Goal: Information Seeking & Learning: Check status

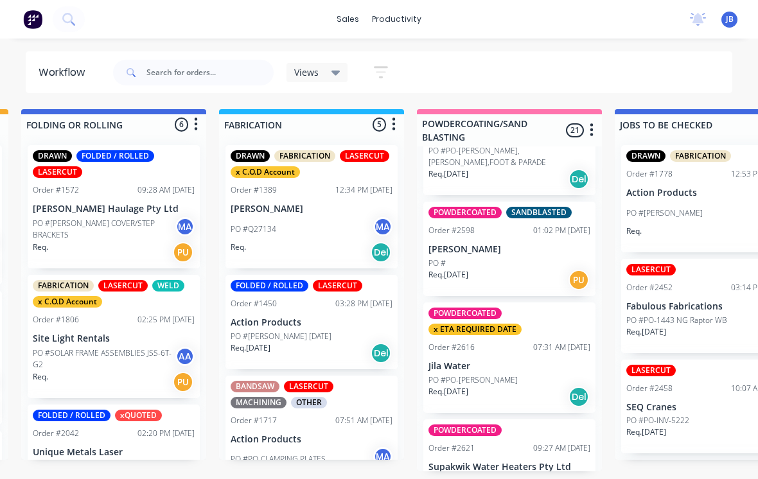
scroll to position [2051, 0]
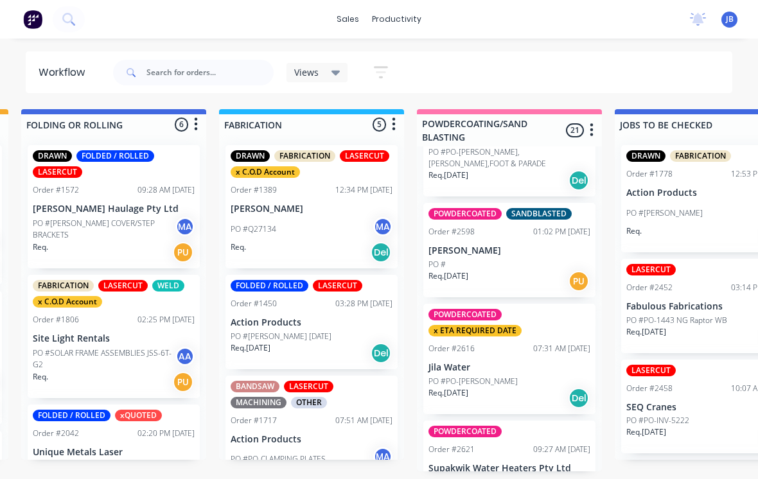
click at [519, 343] on div "Order #2616 07:31 AM [DATE]" at bounding box center [509, 349] width 162 height 12
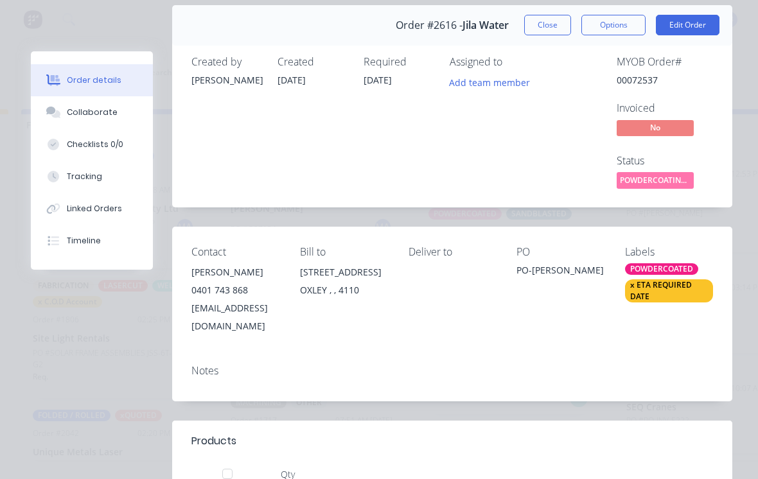
scroll to position [46, 0]
click at [552, 23] on button "Close" at bounding box center [547, 25] width 47 height 21
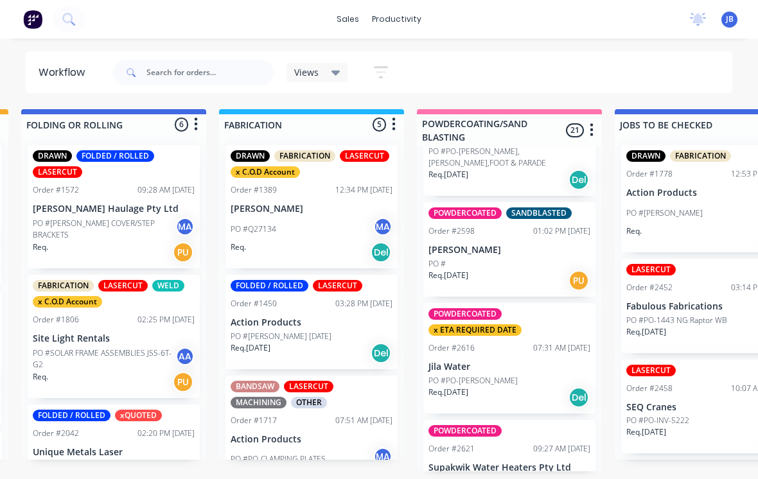
scroll to position [2051, 0]
click at [533, 423] on div "POWDERCOATED Order #2621 09:27 AM [DATE] Supakwik Water Heaters Pty Ltd PO #PO-…" at bounding box center [509, 468] width 172 height 94
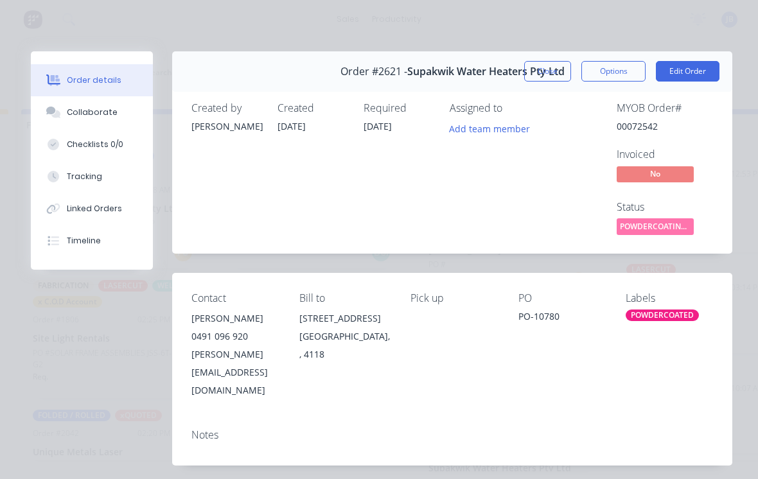
scroll to position [0, 0]
click at [539, 76] on button "Close" at bounding box center [547, 71] width 47 height 21
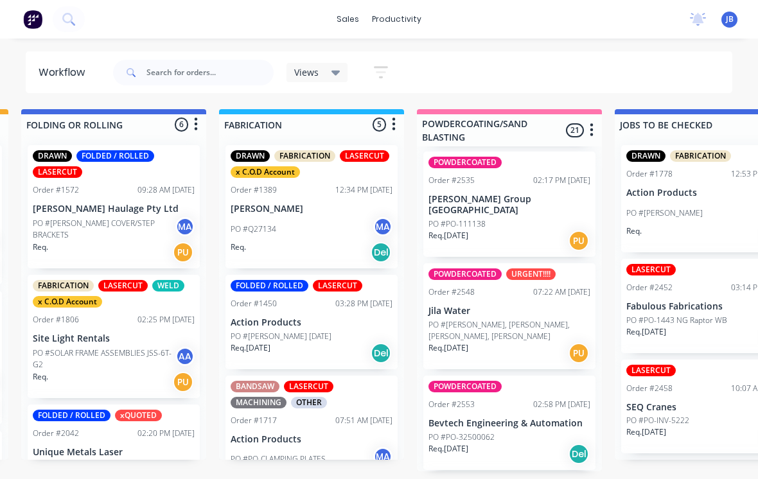
scroll to position [1463, 0]
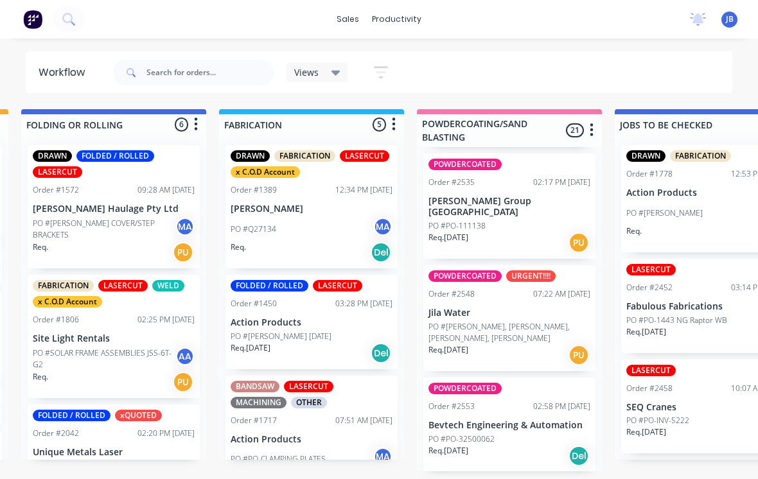
click at [564, 295] on div "POWDERCOATED URGENT!!!! Order #2548 07:22 AM [DATE] Jila Water PO #PO-BOWDEN, Y…" at bounding box center [509, 318] width 172 height 106
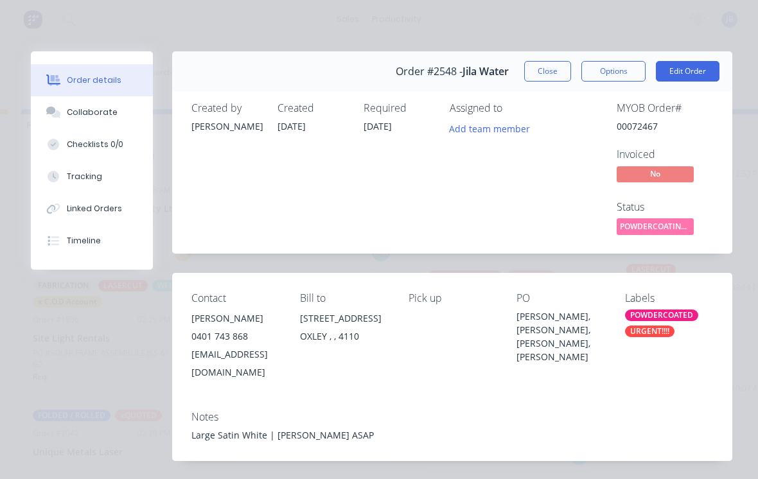
scroll to position [0, 0]
click at [546, 66] on button "Close" at bounding box center [547, 71] width 47 height 21
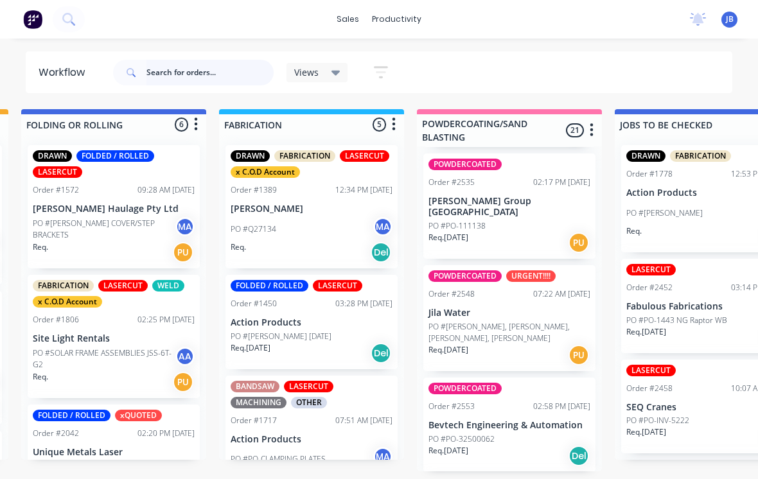
click at [167, 63] on input "text" at bounding box center [209, 73] width 127 height 26
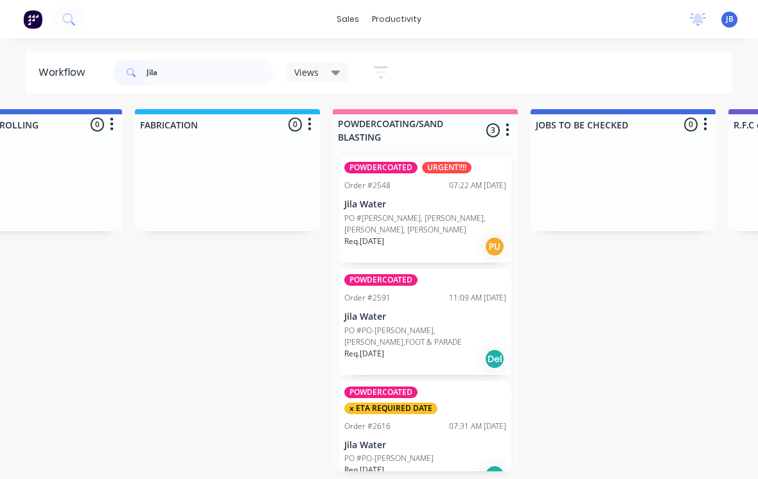
scroll to position [0, 1006]
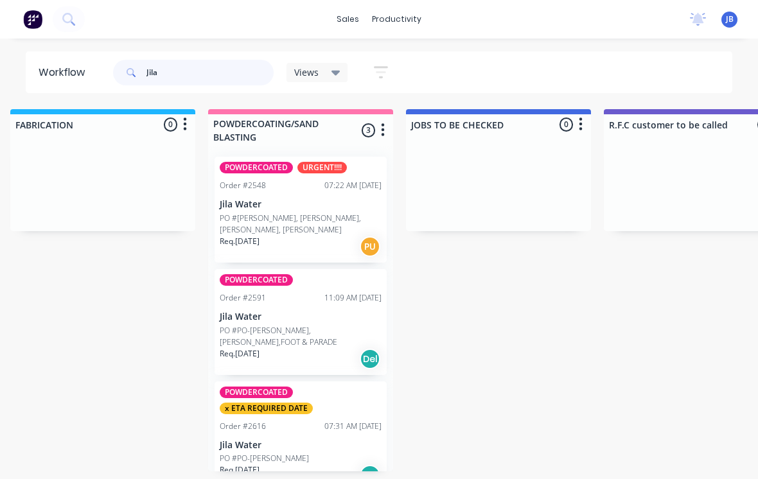
type input "Jila"
click at [245, 325] on p "PO #PO-[PERSON_NAME],[PERSON_NAME],FOOT & PARADE" at bounding box center [301, 336] width 162 height 23
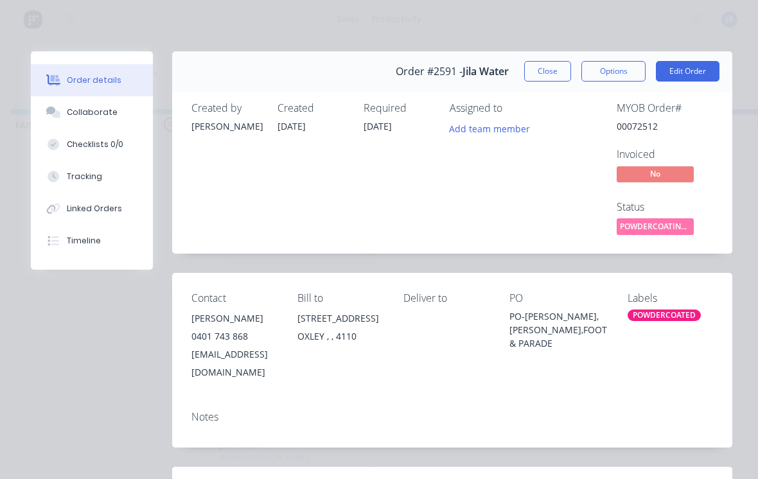
scroll to position [0, 0]
click at [550, 79] on button "Close" at bounding box center [547, 71] width 47 height 21
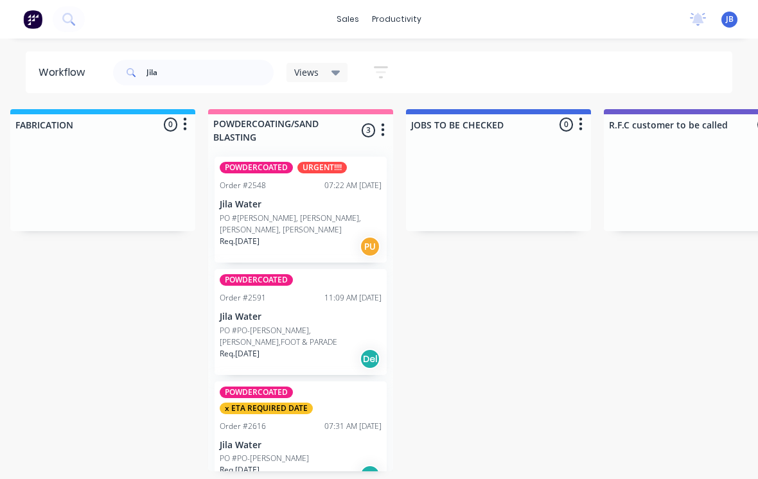
click at [290, 440] on p "Jila Water" at bounding box center [301, 445] width 162 height 11
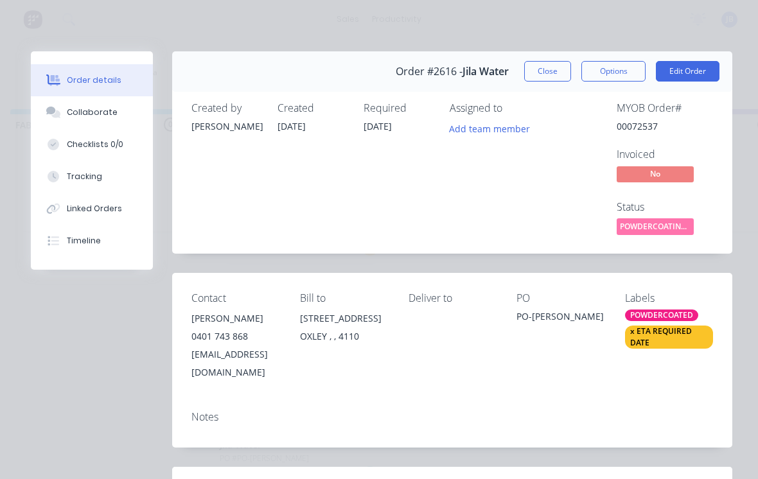
scroll to position [-1, 0]
click at [546, 66] on button "Close" at bounding box center [547, 71] width 47 height 21
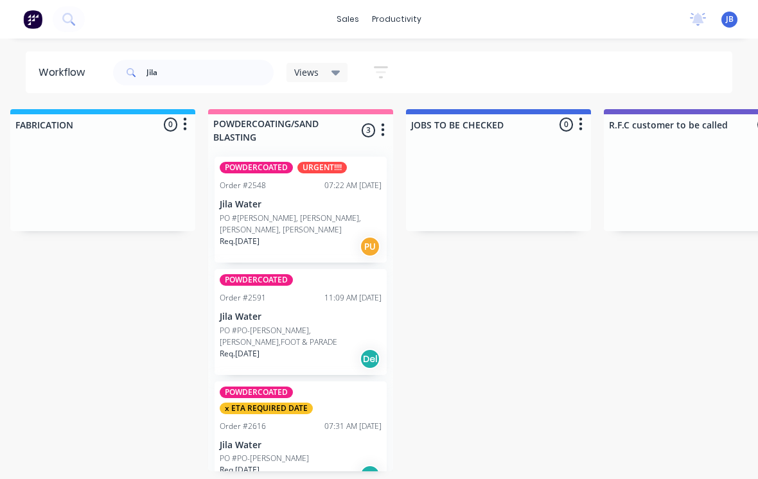
click at [546, 65] on div "Jila Views Save new view None (Default) edit Show/Hide statuses Show line item …" at bounding box center [421, 72] width 622 height 39
click at [280, 236] on div "Req. [DATE] PU" at bounding box center [301, 247] width 162 height 22
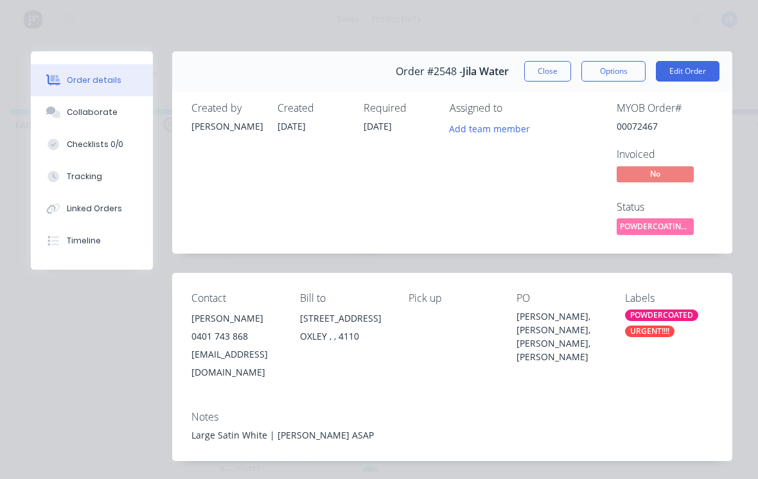
click at [540, 62] on button "Close" at bounding box center [547, 71] width 47 height 21
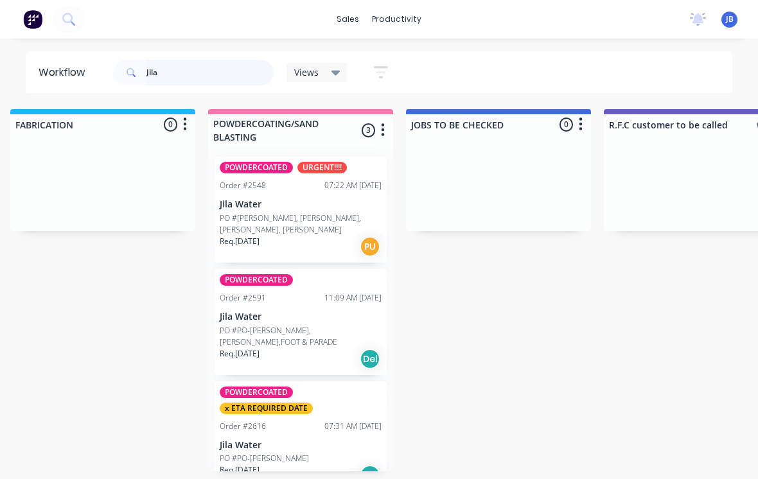
click at [176, 73] on input "Jila" at bounding box center [209, 73] width 127 height 26
click at [159, 74] on input "Jila" at bounding box center [209, 73] width 127 height 26
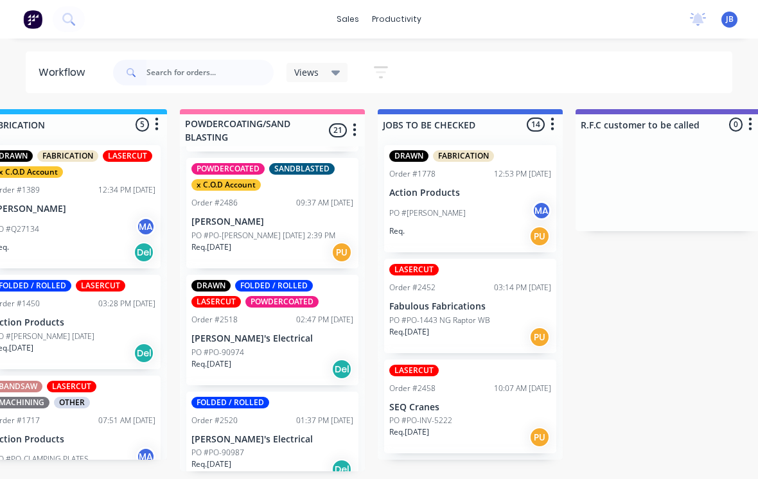
scroll to position [1126, 0]
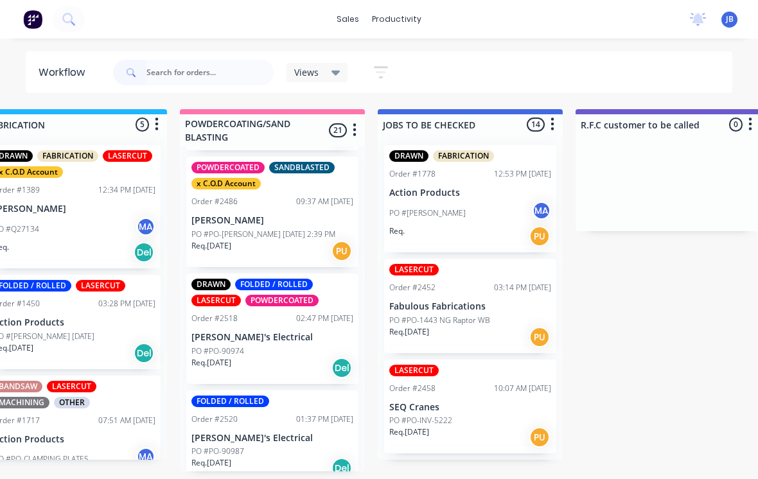
click at [273, 215] on p "[PERSON_NAME]" at bounding box center [272, 220] width 162 height 11
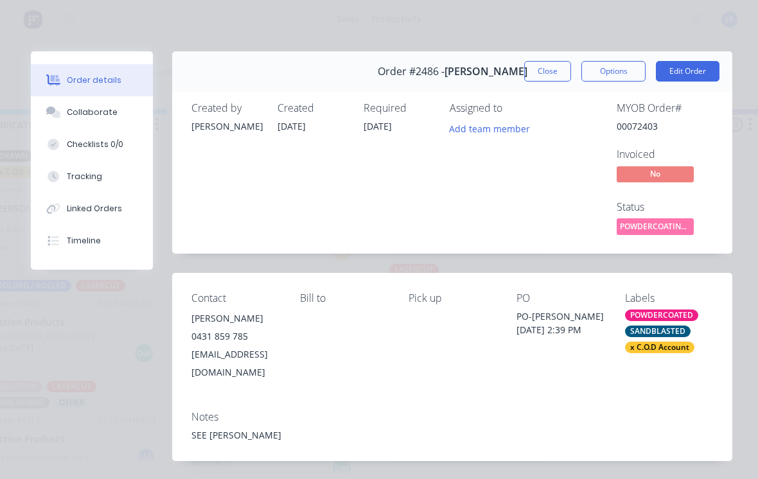
click at [546, 66] on button "Close" at bounding box center [547, 71] width 47 height 21
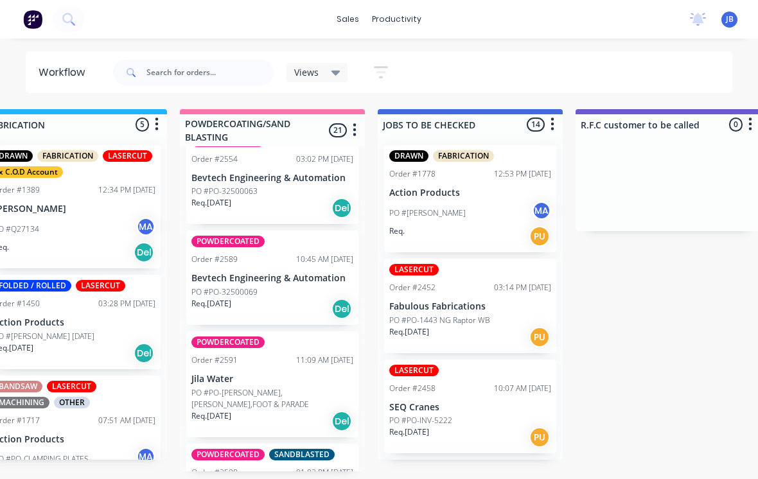
scroll to position [1814, 0]
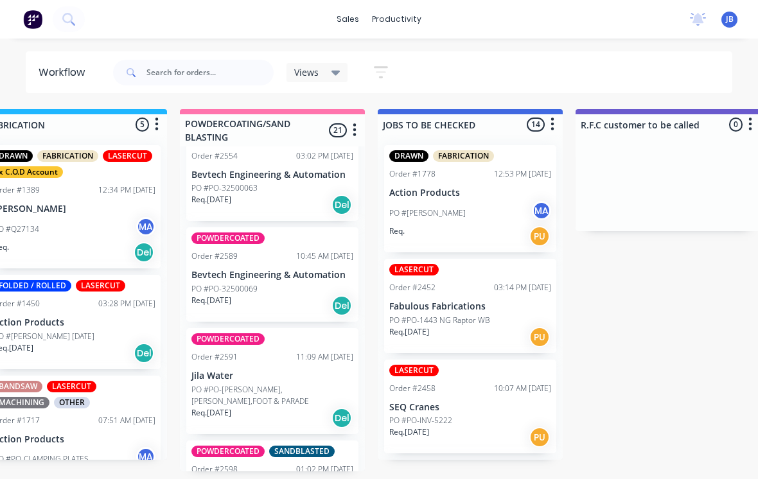
click at [304, 270] on p "Bevtech Engineering & Automation" at bounding box center [272, 275] width 162 height 11
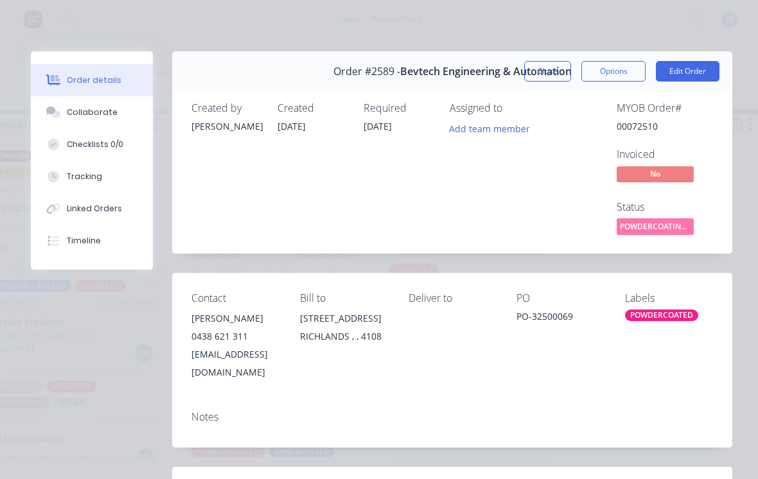
scroll to position [0, 0]
click at [542, 69] on button "Close" at bounding box center [547, 71] width 47 height 21
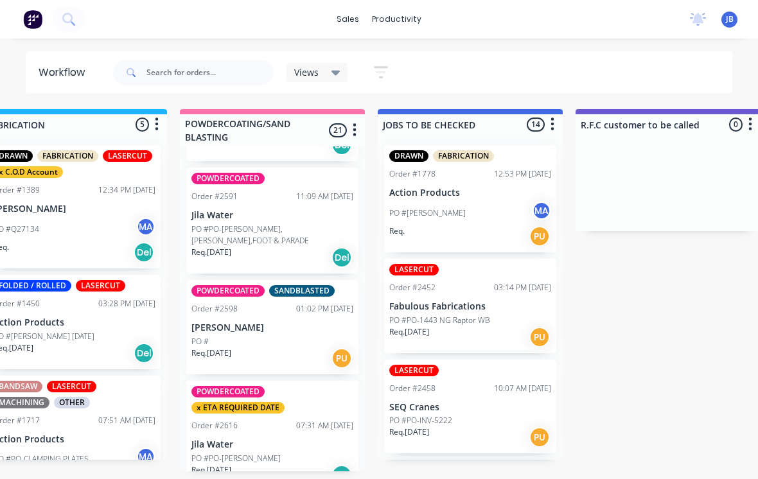
scroll to position [1974, 0]
click at [274, 301] on div "POWDERCOATED SANDBLASTED Order #2598 01:02 PM [DATE] [PERSON_NAME] PO # Req. [D…" at bounding box center [272, 327] width 172 height 94
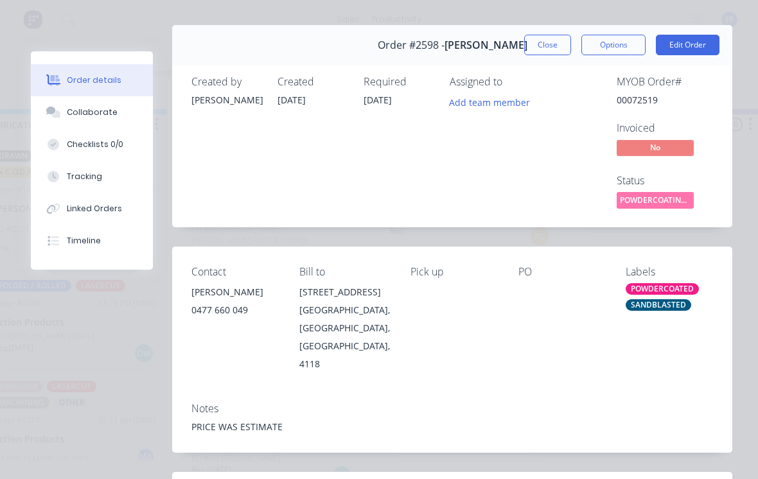
scroll to position [24, 0]
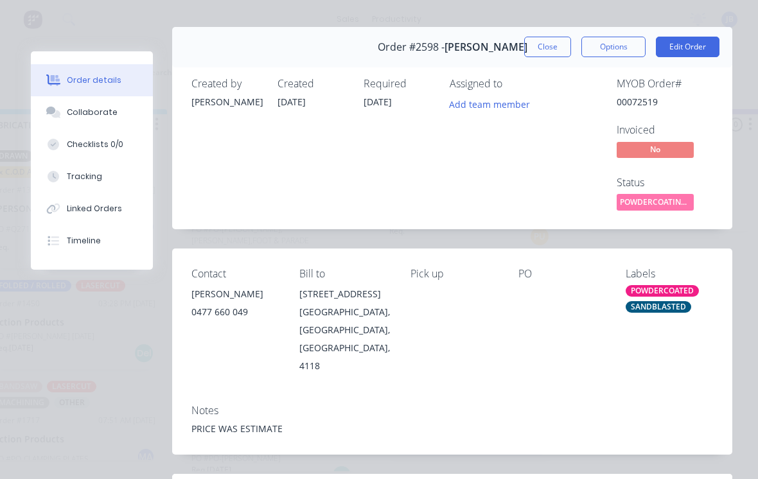
click at [546, 42] on button "Close" at bounding box center [547, 47] width 47 height 21
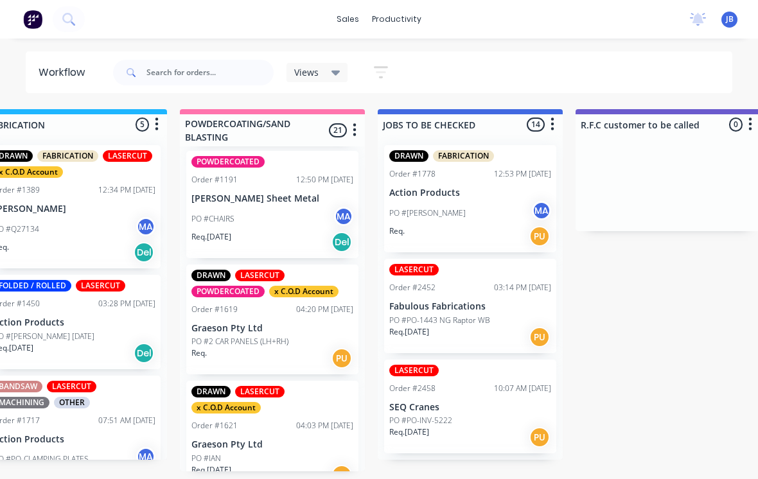
scroll to position [126, 0]
